Goal: Task Accomplishment & Management: Manage account settings

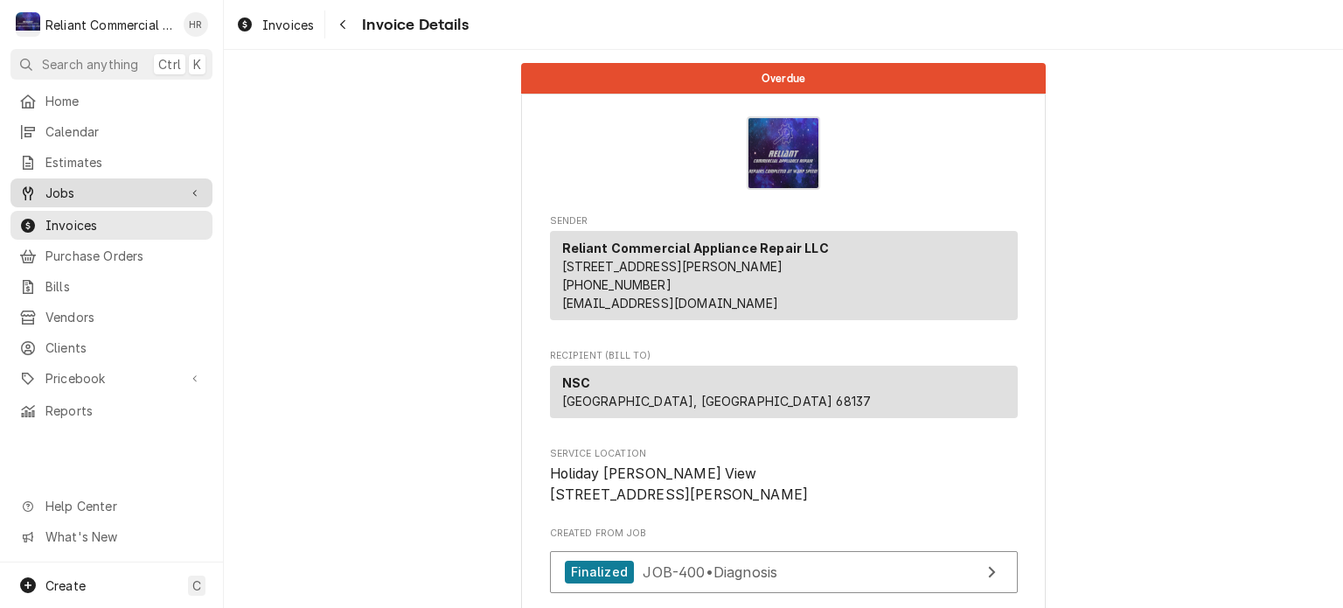
click at [68, 192] on span "Jobs" at bounding box center [111, 193] width 132 height 18
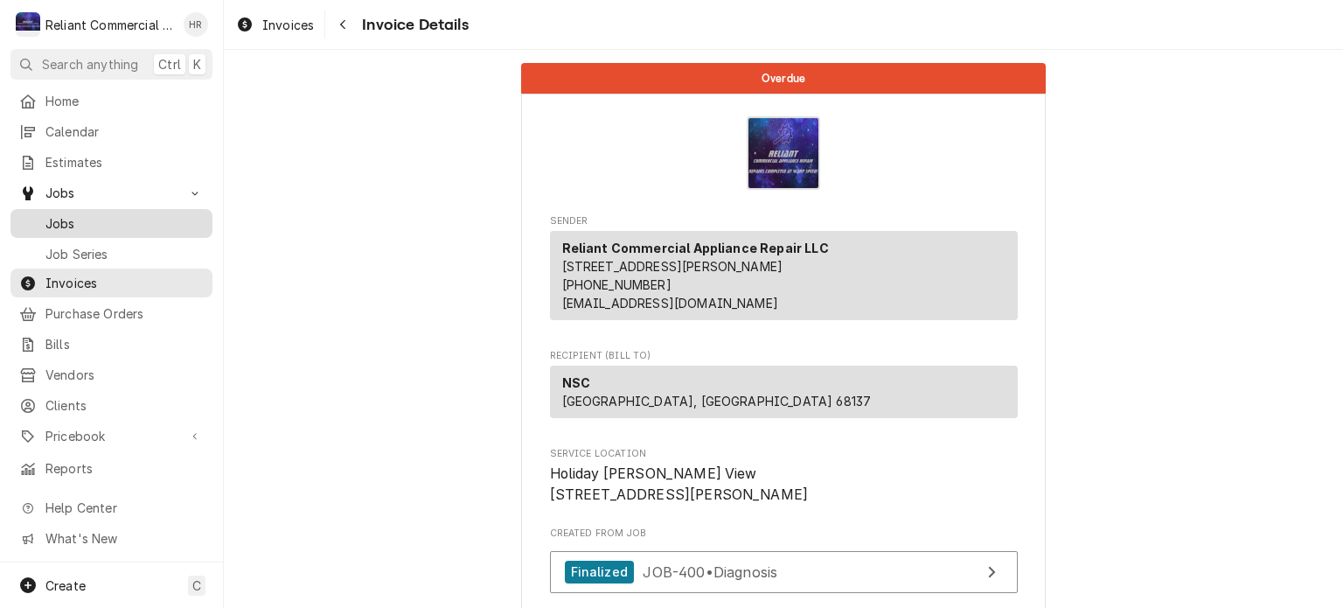
click at [93, 216] on span "Jobs" at bounding box center [124, 223] width 158 height 18
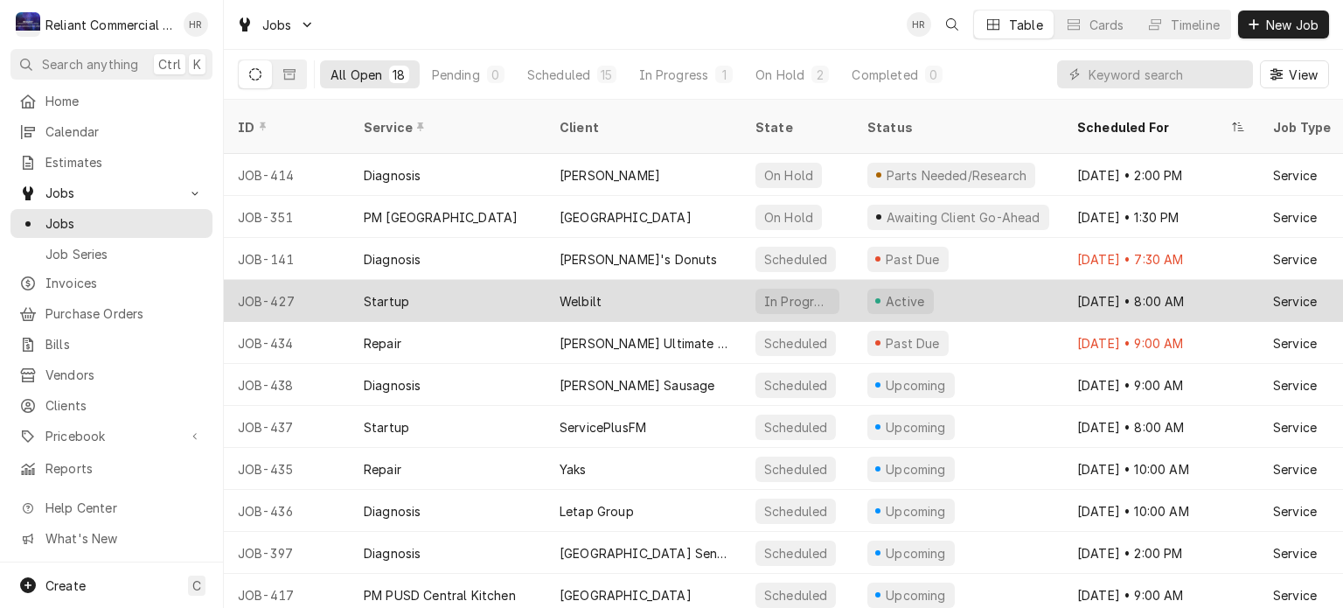
click at [641, 280] on div "Welbilt" at bounding box center [644, 301] width 196 height 42
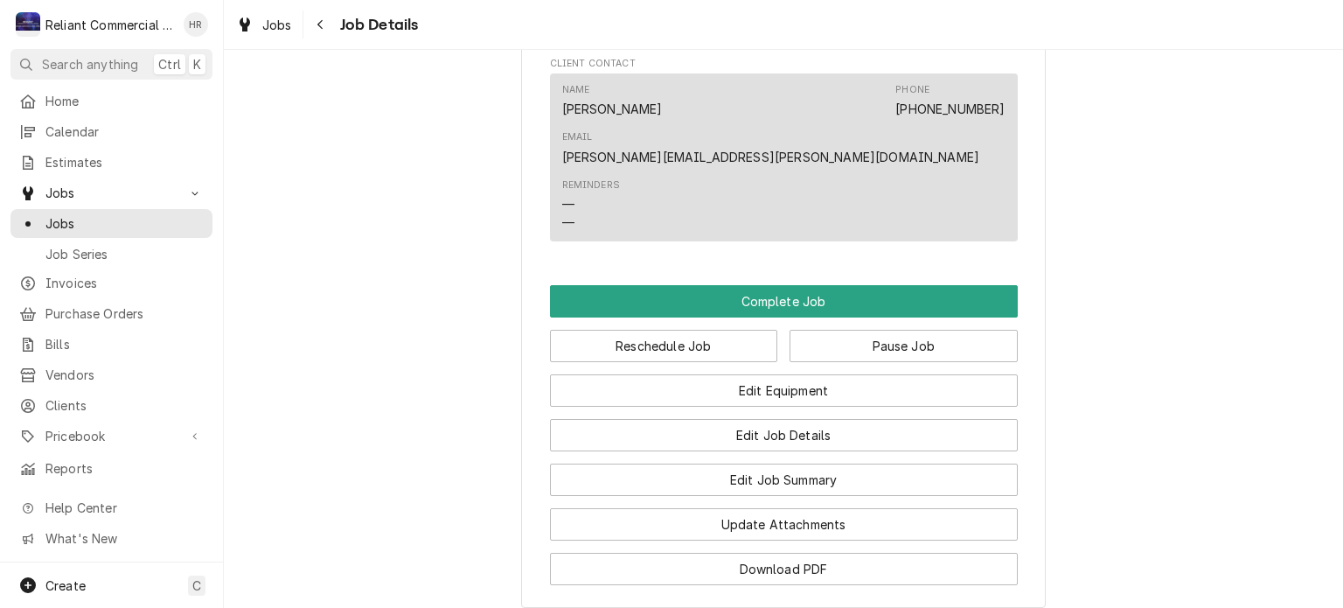
scroll to position [1182, 0]
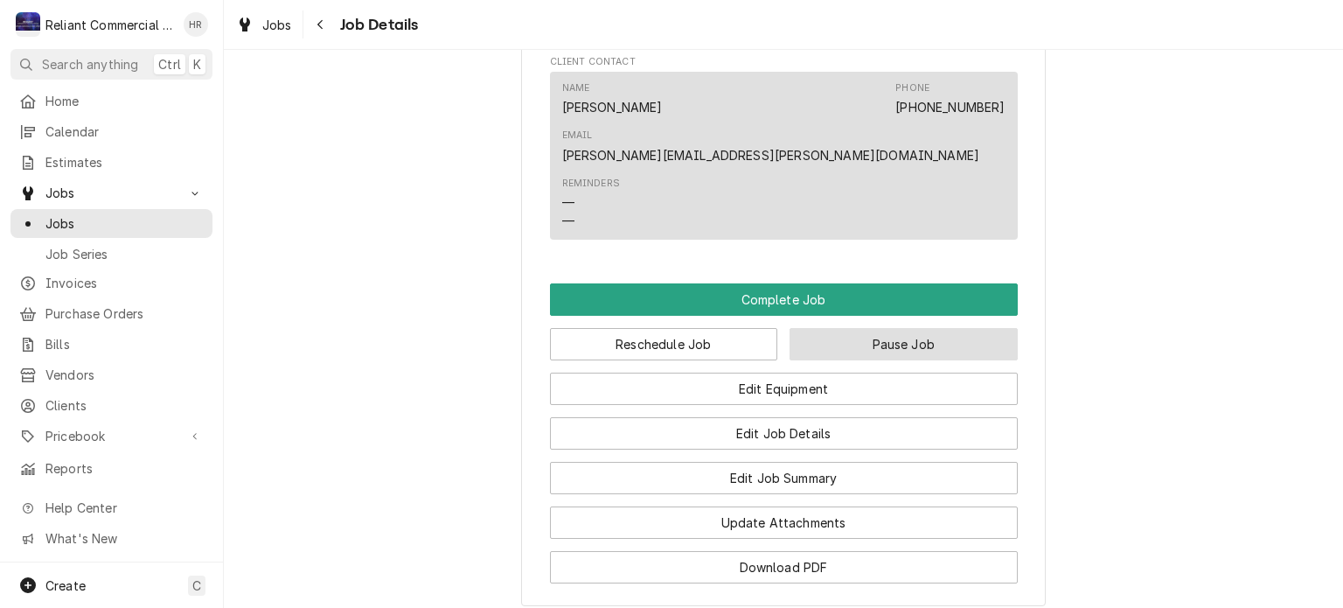
click at [888, 328] on button "Pause Job" at bounding box center [904, 344] width 228 height 32
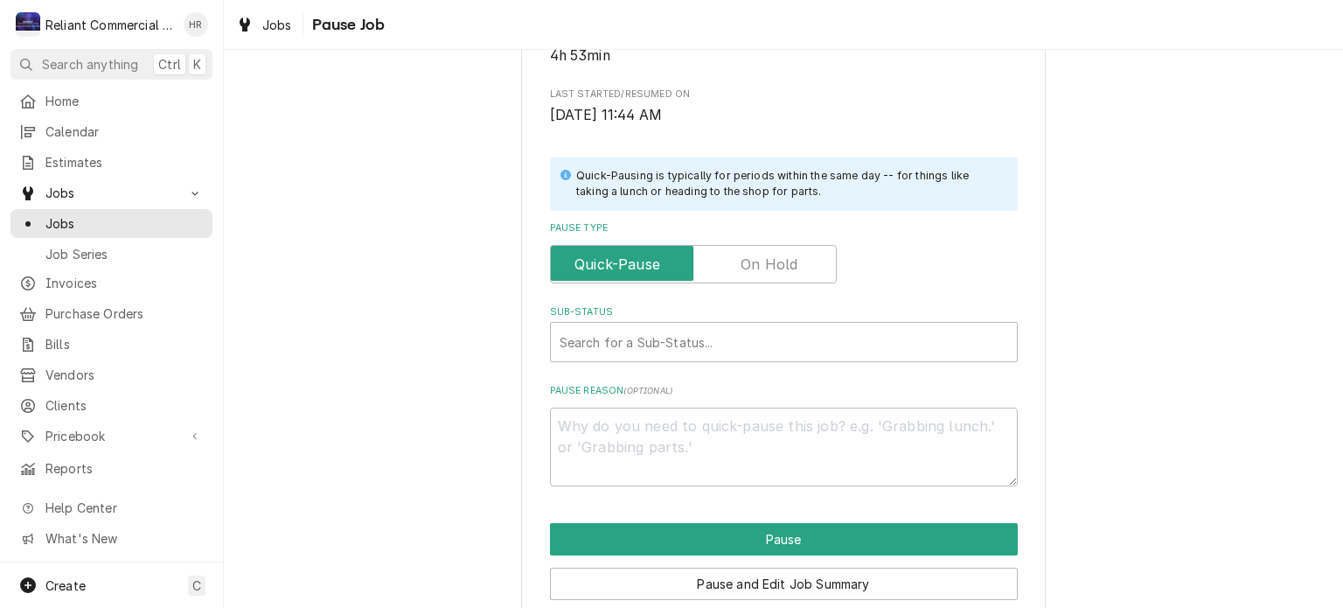
scroll to position [300, 0]
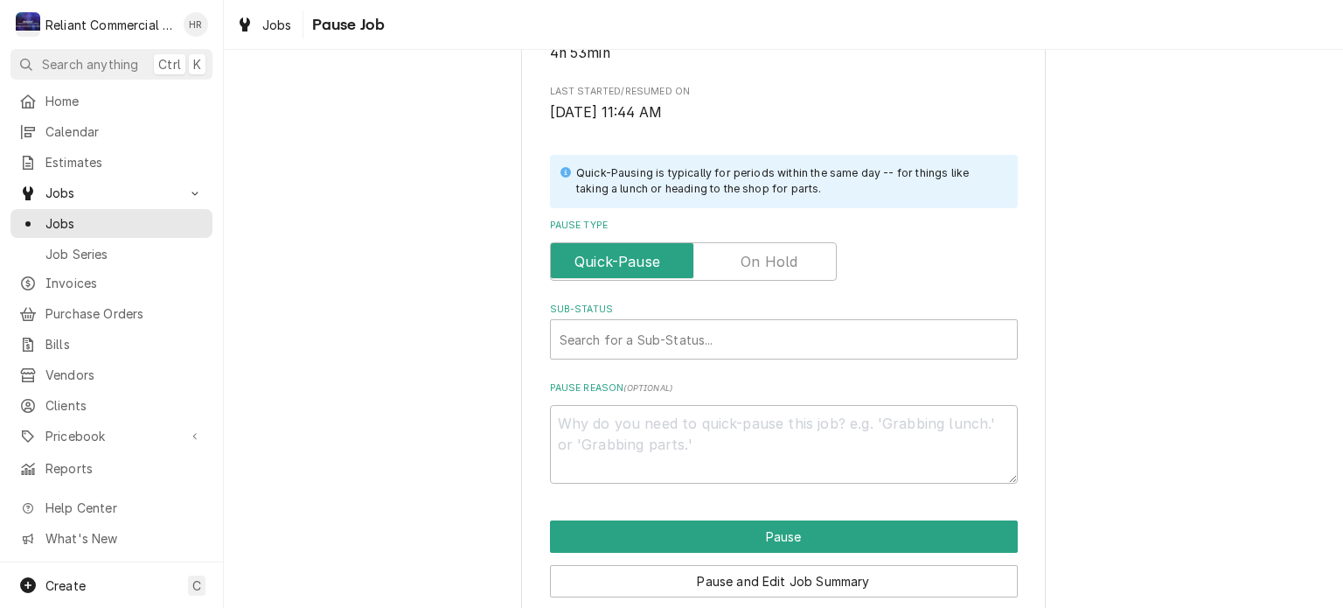
click at [763, 255] on label "Pause Type" at bounding box center [693, 261] width 287 height 38
click at [763, 255] on input "Pause Type" at bounding box center [693, 261] width 271 height 38
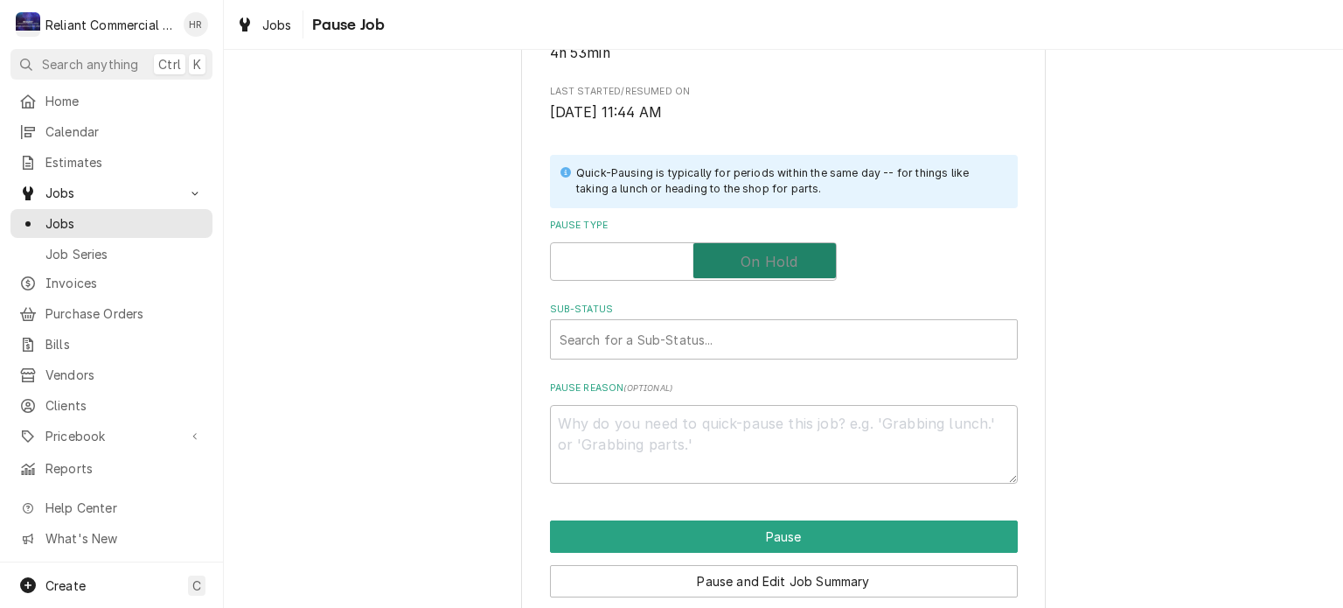
checkbox input "true"
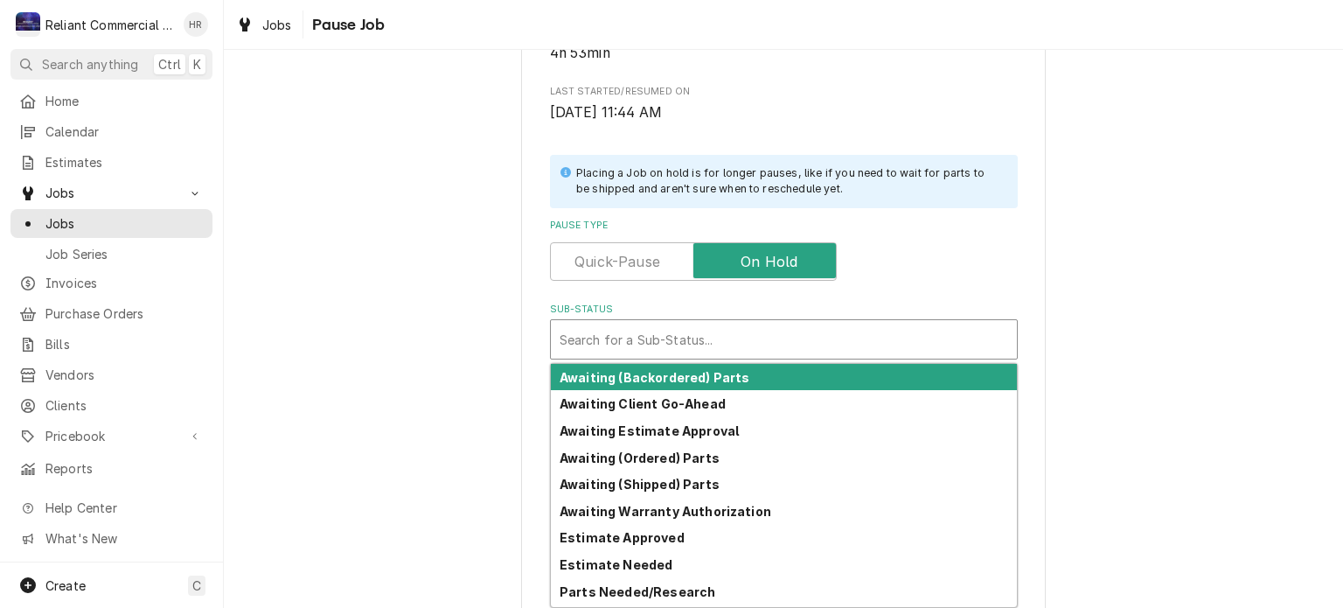
click at [689, 338] on div "Sub-Status" at bounding box center [784, 339] width 449 height 31
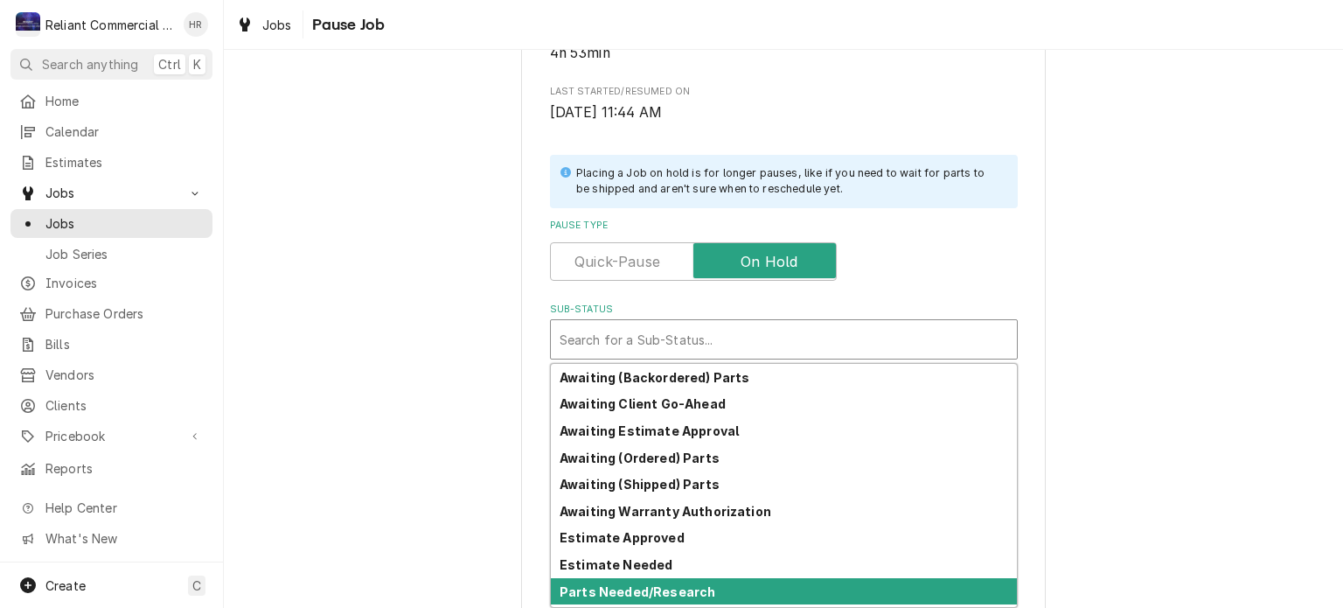
click at [695, 587] on strong "Parts Needed/Research" at bounding box center [638, 591] width 156 height 15
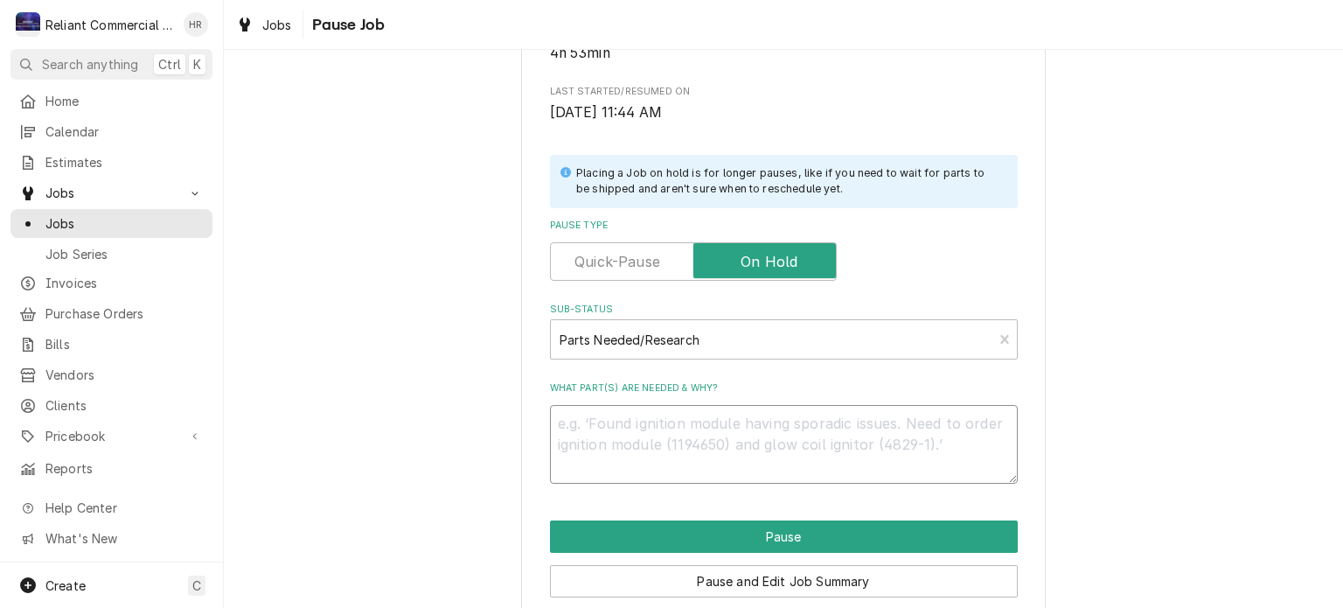
click at [706, 435] on textarea "What part(s) are needed & why?" at bounding box center [784, 444] width 468 height 79
type textarea "x"
type textarea "f"
type textarea "x"
type textarea "fl"
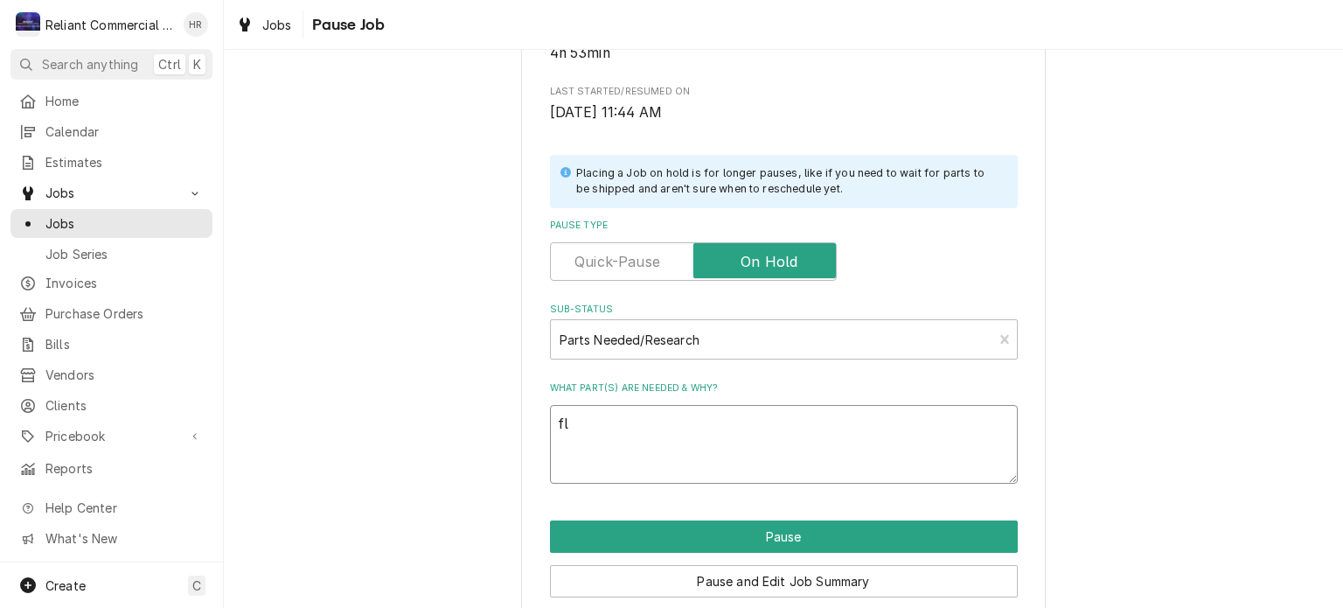
type textarea "x"
type textarea "flo"
type textarea "x"
type textarea "floa"
type textarea "x"
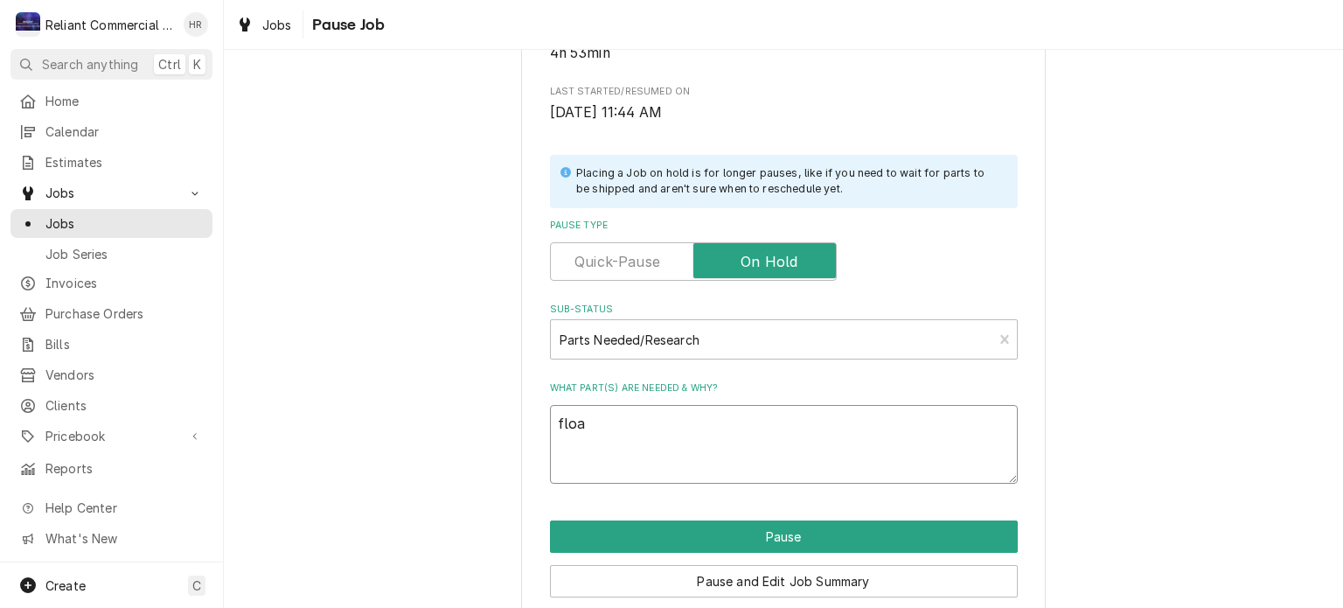
type textarea "float"
type textarea "x"
type textarea "float"
type textarea "x"
type textarea "float c"
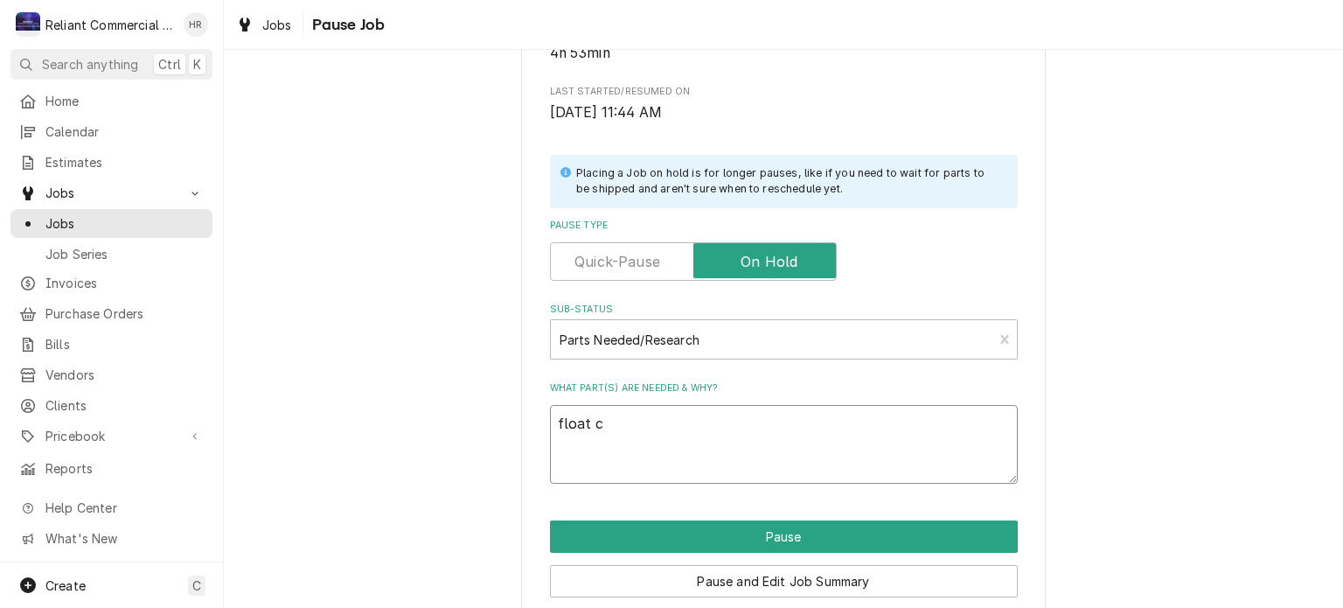
type textarea "x"
type textarea "float cl"
type textarea "x"
type textarea "float cli"
type textarea "x"
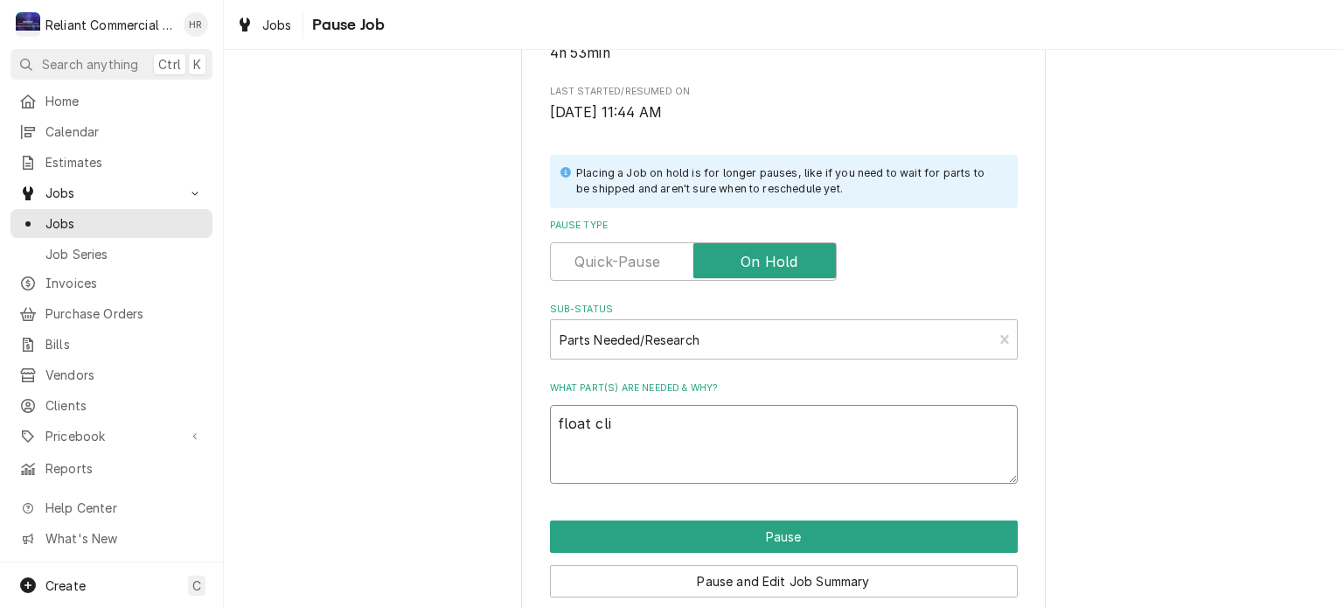
type textarea "float clip"
type textarea "x"
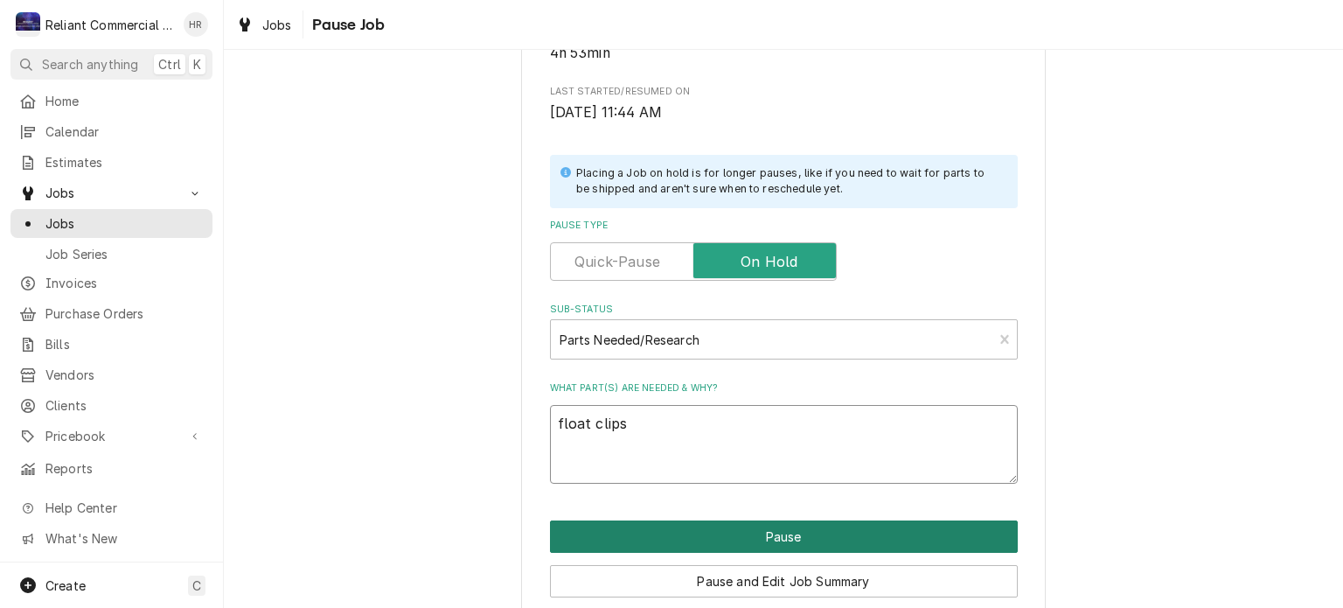
type textarea "float clips"
click at [795, 538] on button "Pause" at bounding box center [784, 536] width 468 height 32
type textarea "x"
